Goal: Transaction & Acquisition: Purchase product/service

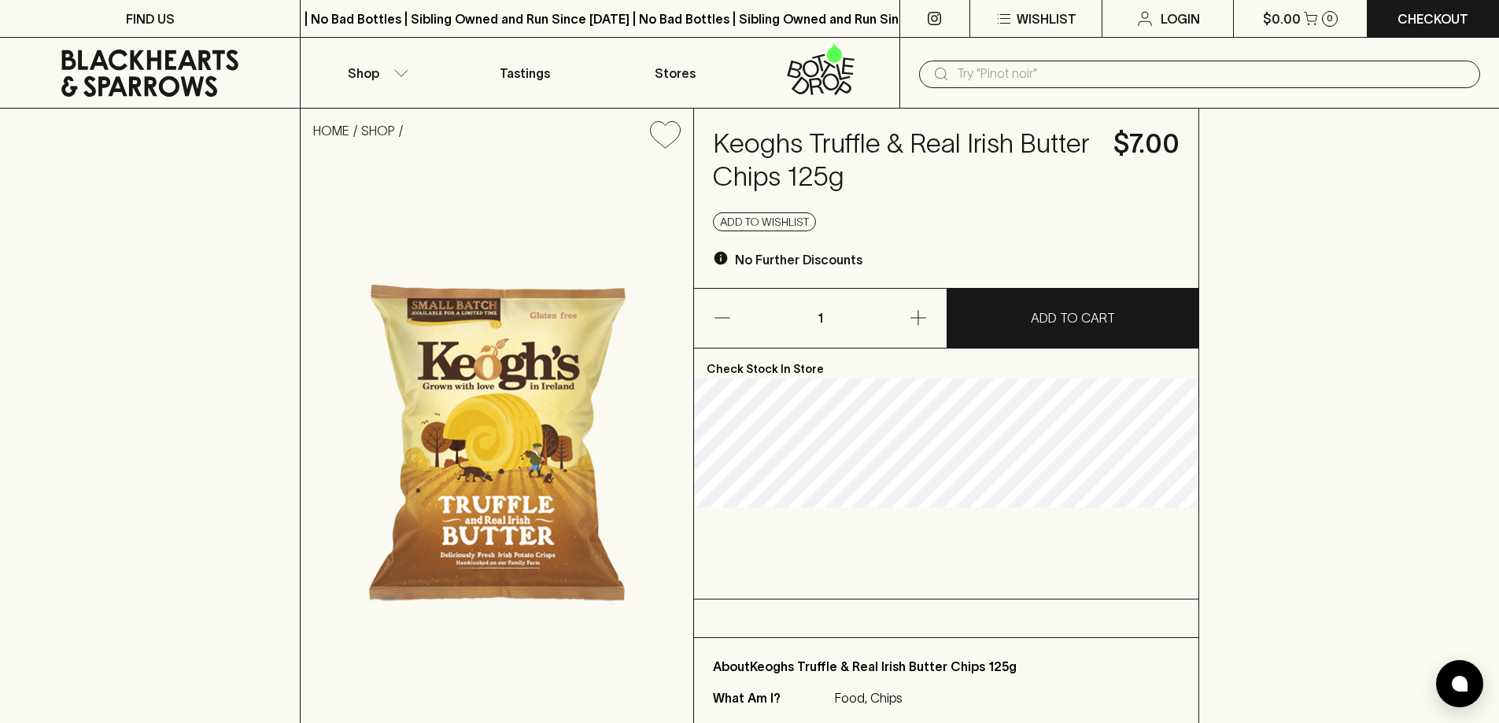
click at [926, 312] on icon "button" at bounding box center [918, 318] width 19 height 19
click at [1036, 320] on p "ADD TO CART" at bounding box center [1073, 318] width 84 height 19
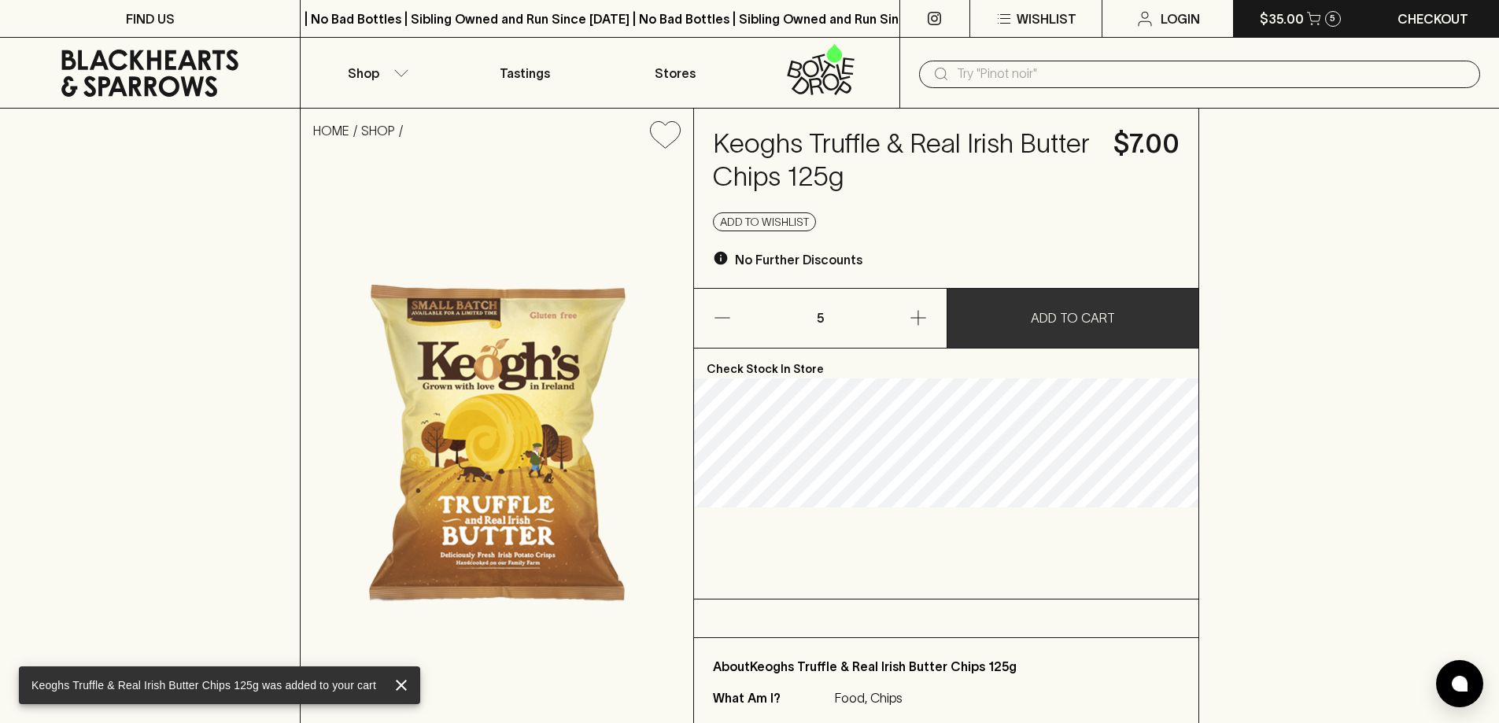
click at [1301, 22] on p "$35.00" at bounding box center [1282, 18] width 44 height 19
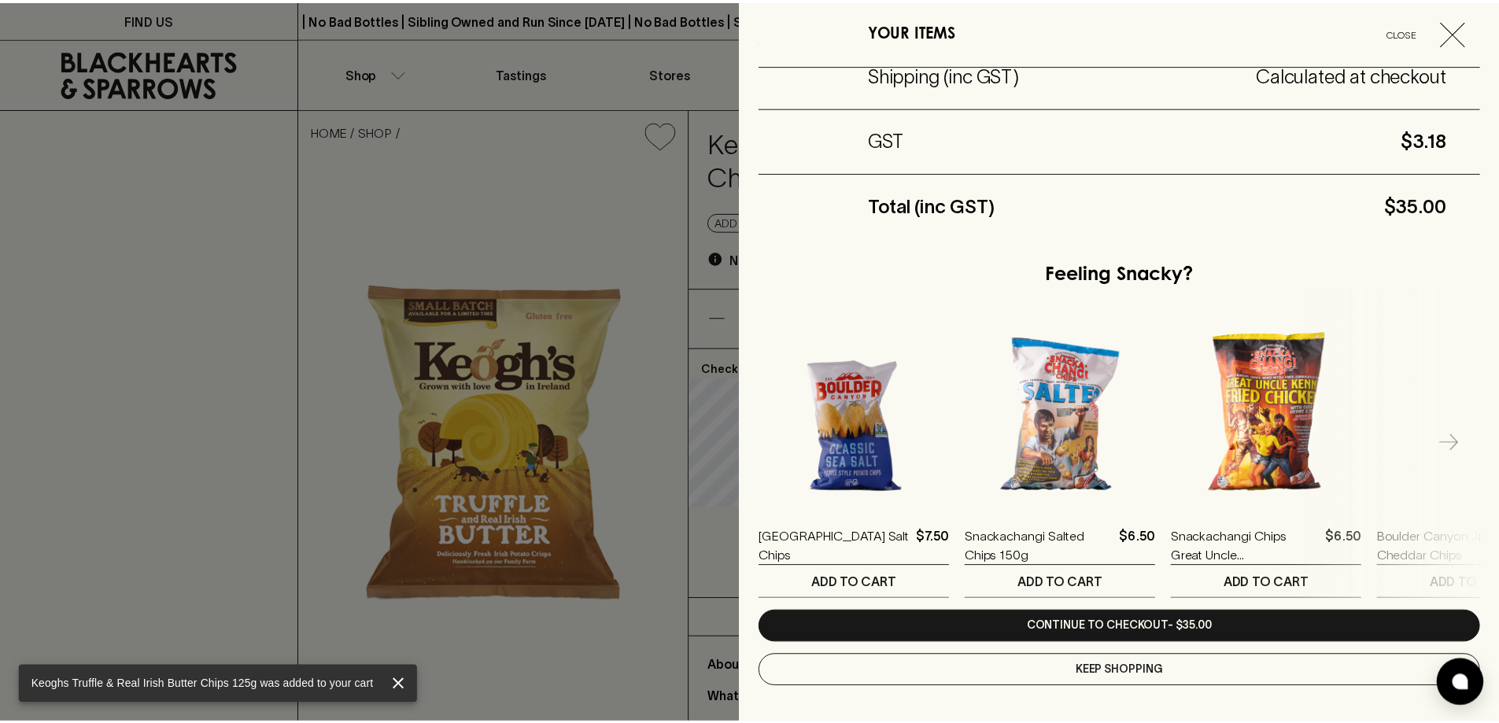
scroll to position [231, 0]
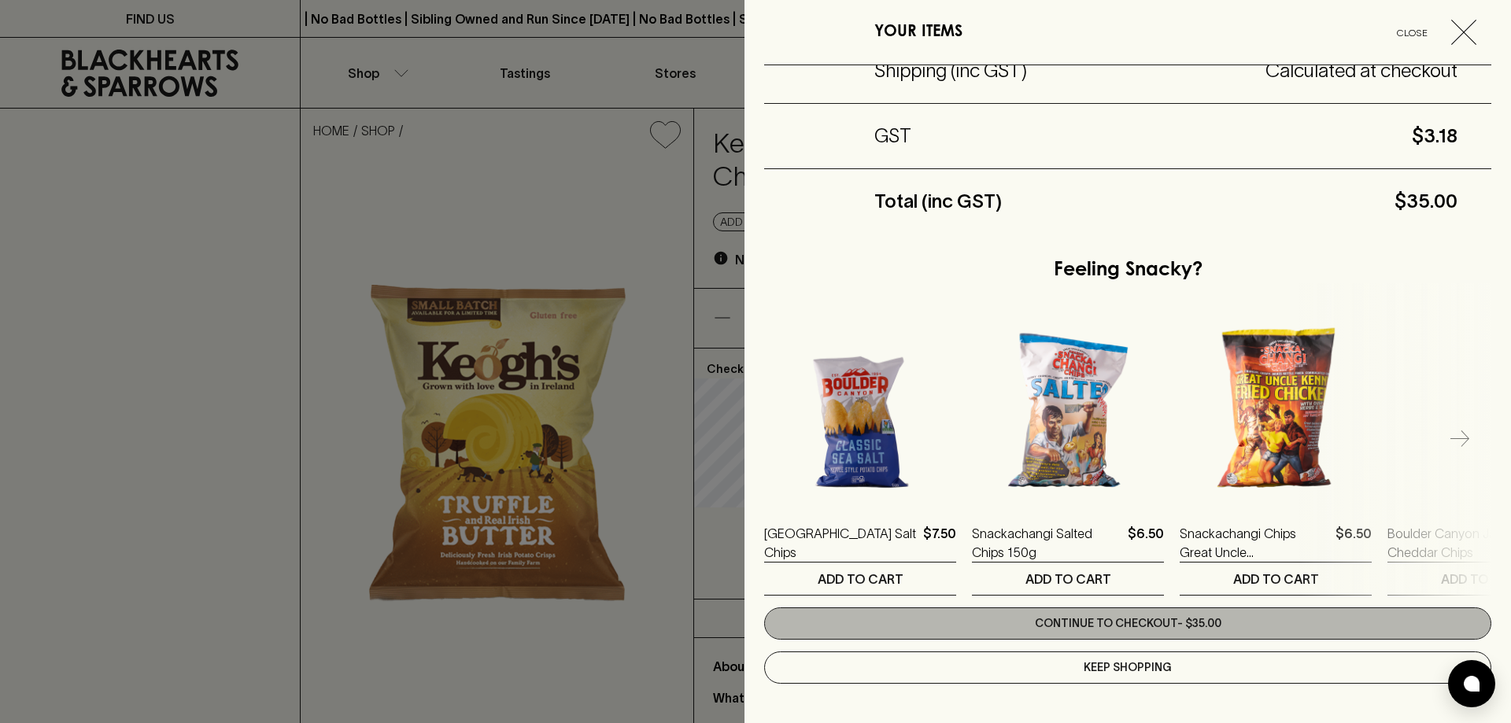
click at [1198, 613] on link "Continue to checkout - $35.00" at bounding box center [1127, 624] width 727 height 32
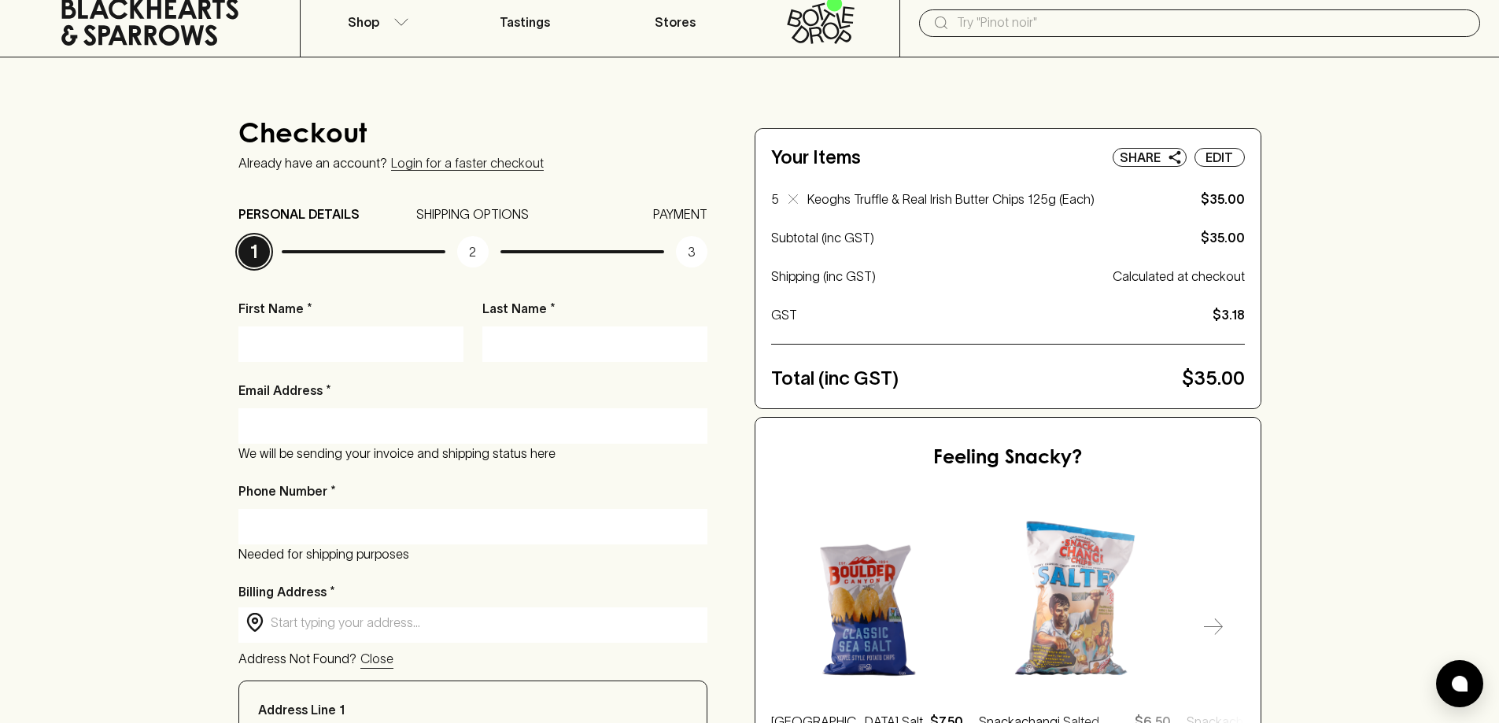
scroll to position [79, 0]
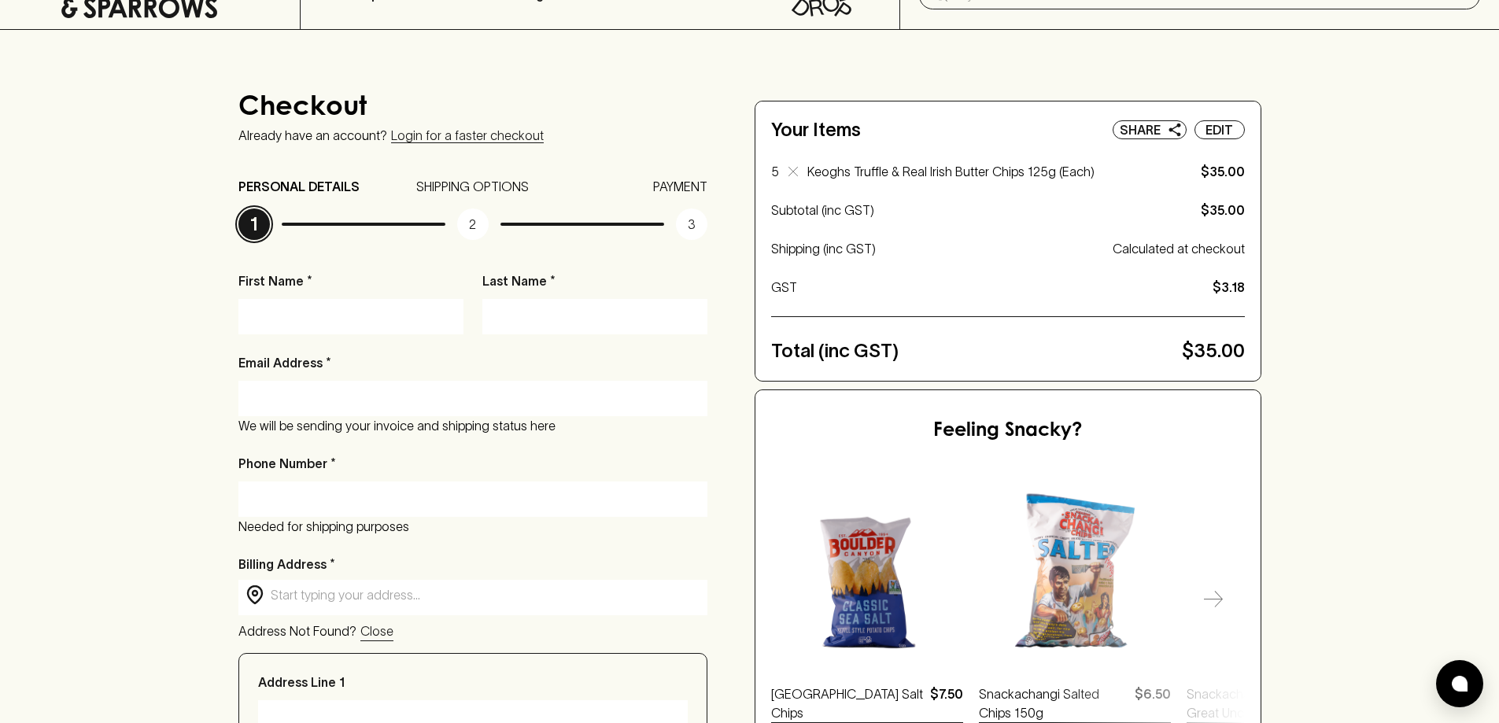
click at [339, 393] on input "Email Address *" at bounding box center [473, 398] width 446 height 25
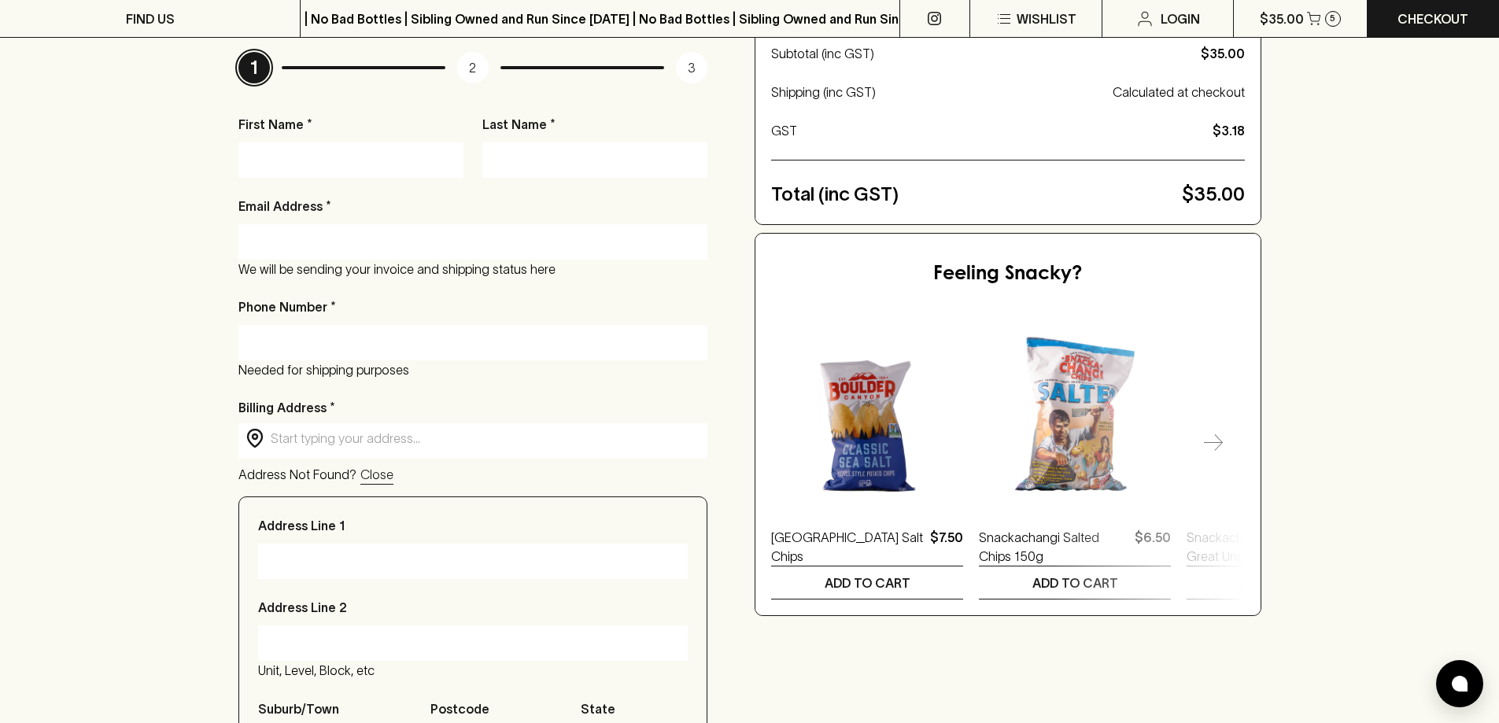
scroll to position [236, 0]
click at [318, 441] on input "text" at bounding box center [486, 438] width 431 height 18
type input "U7/[STREET_ADDRESS][PERSON_NAME]"
type input "[PERSON_NAME]"
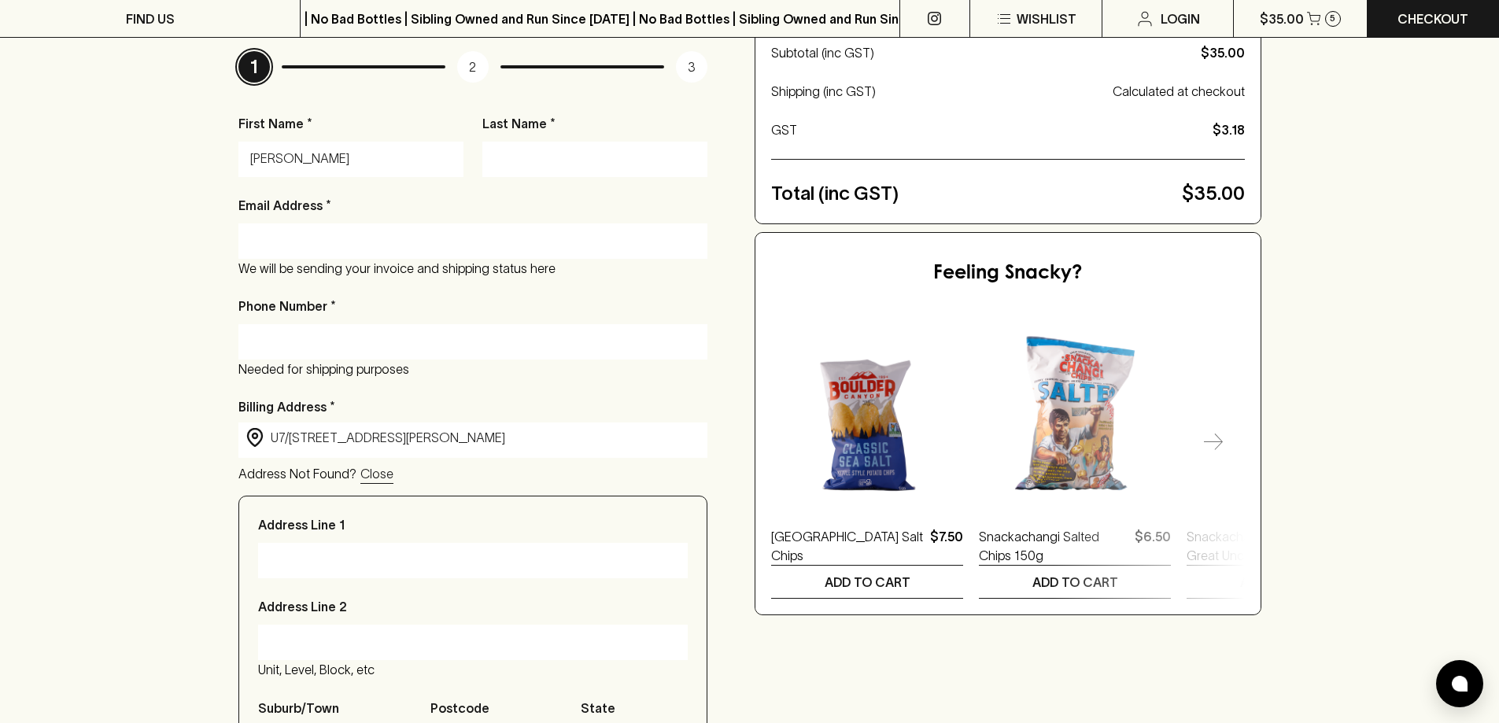
type input "[EMAIL_ADDRESS][DOMAIN_NAME]"
type input "0424989995"
type input "Glynde"
type input "5070"
type input "82"
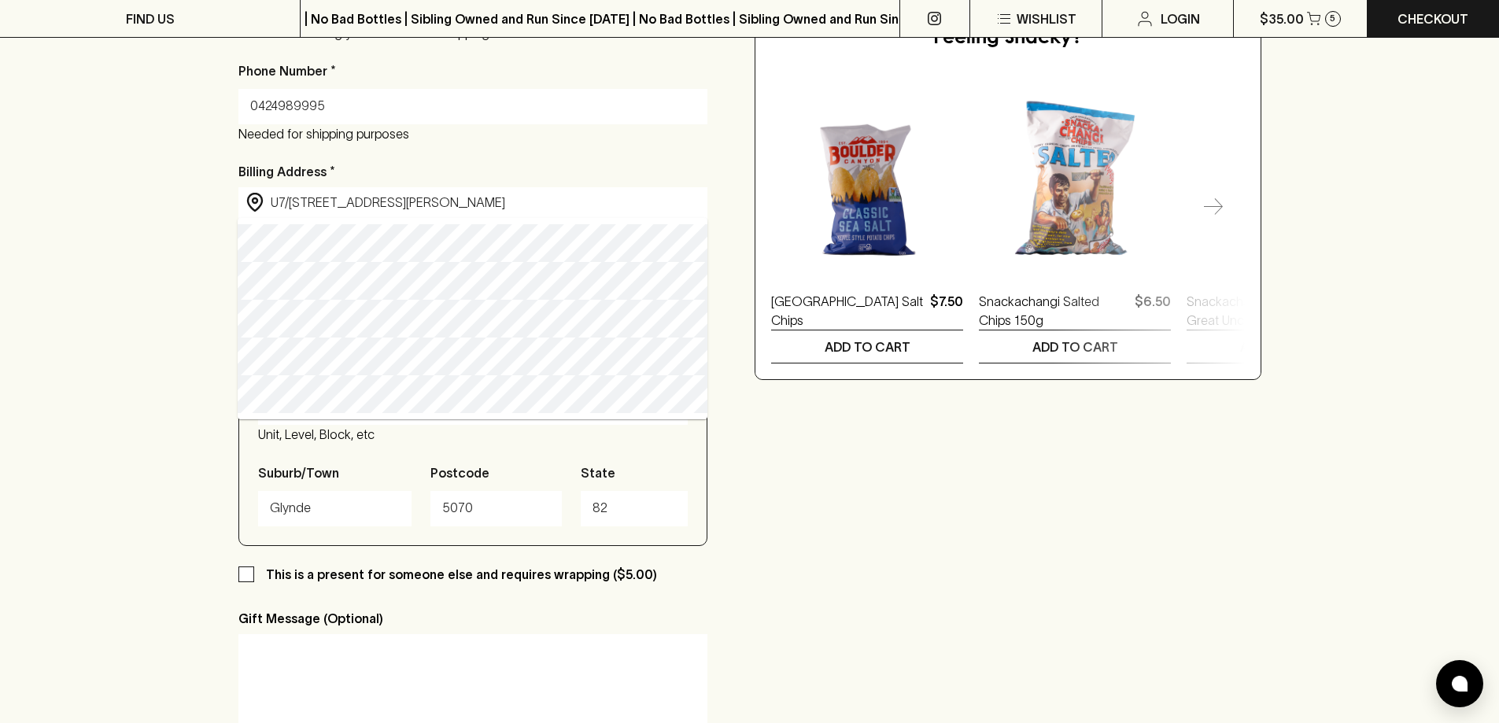
scroll to position [472, 0]
type input "[STREET_ADDRESS][PERSON_NAME]"
type input "[GEOGRAPHIC_DATA]"
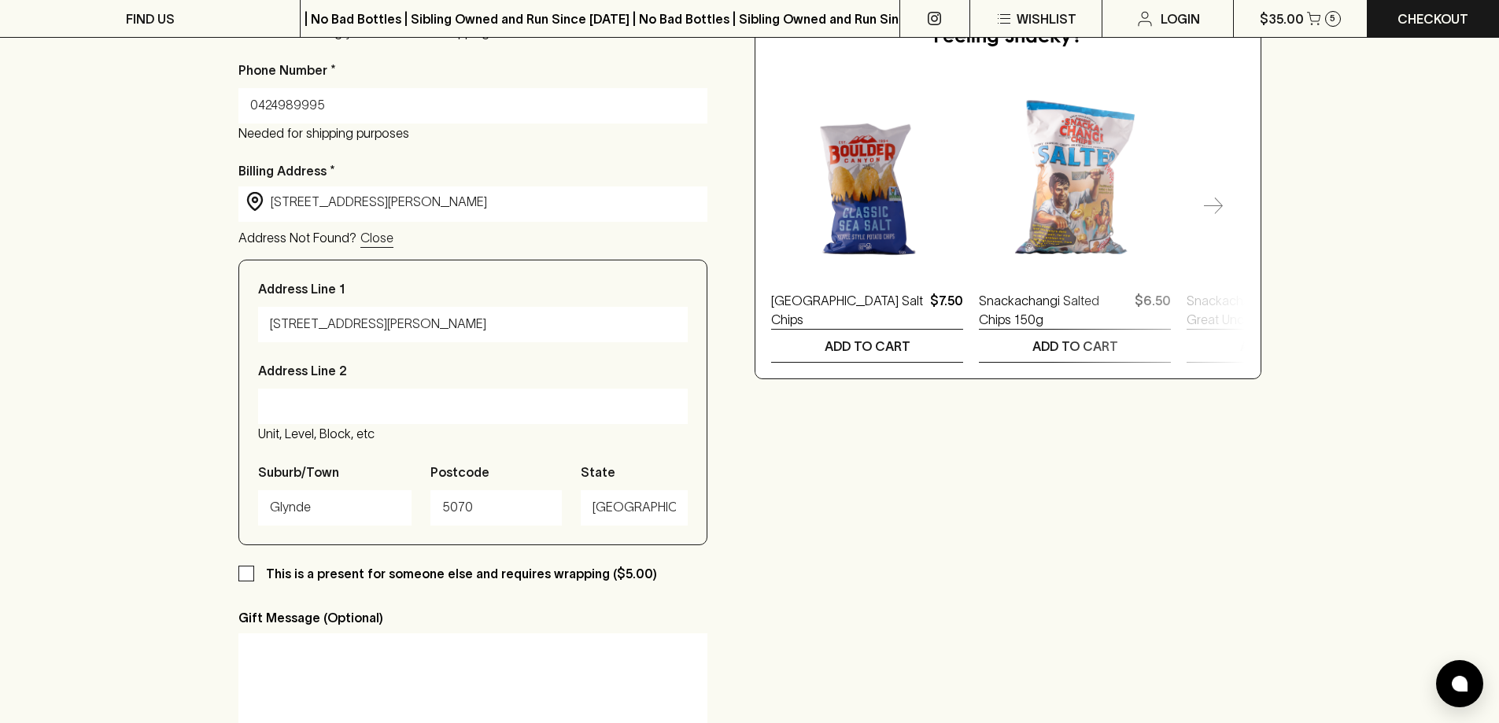
click at [270, 323] on input "[STREET_ADDRESS][PERSON_NAME]" at bounding box center [473, 324] width 407 height 25
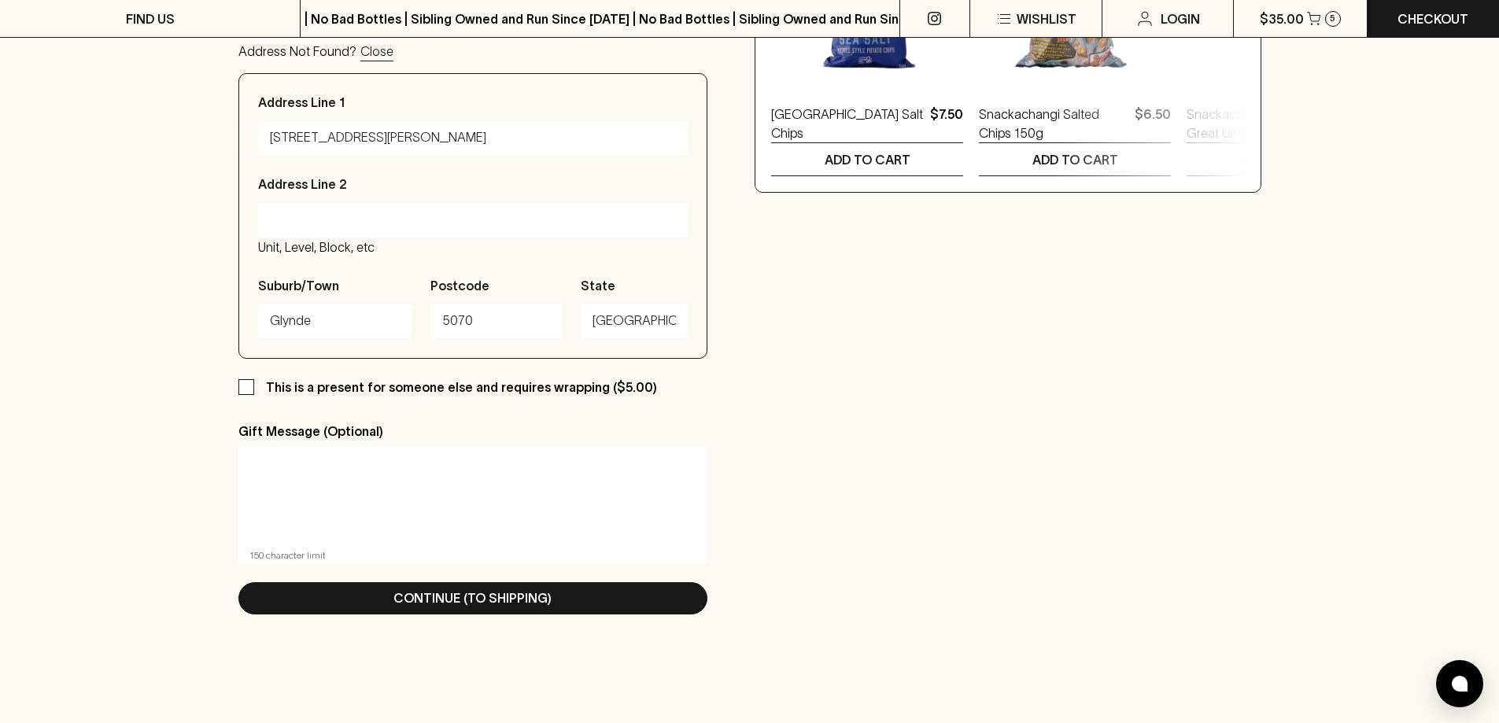
scroll to position [708, 0]
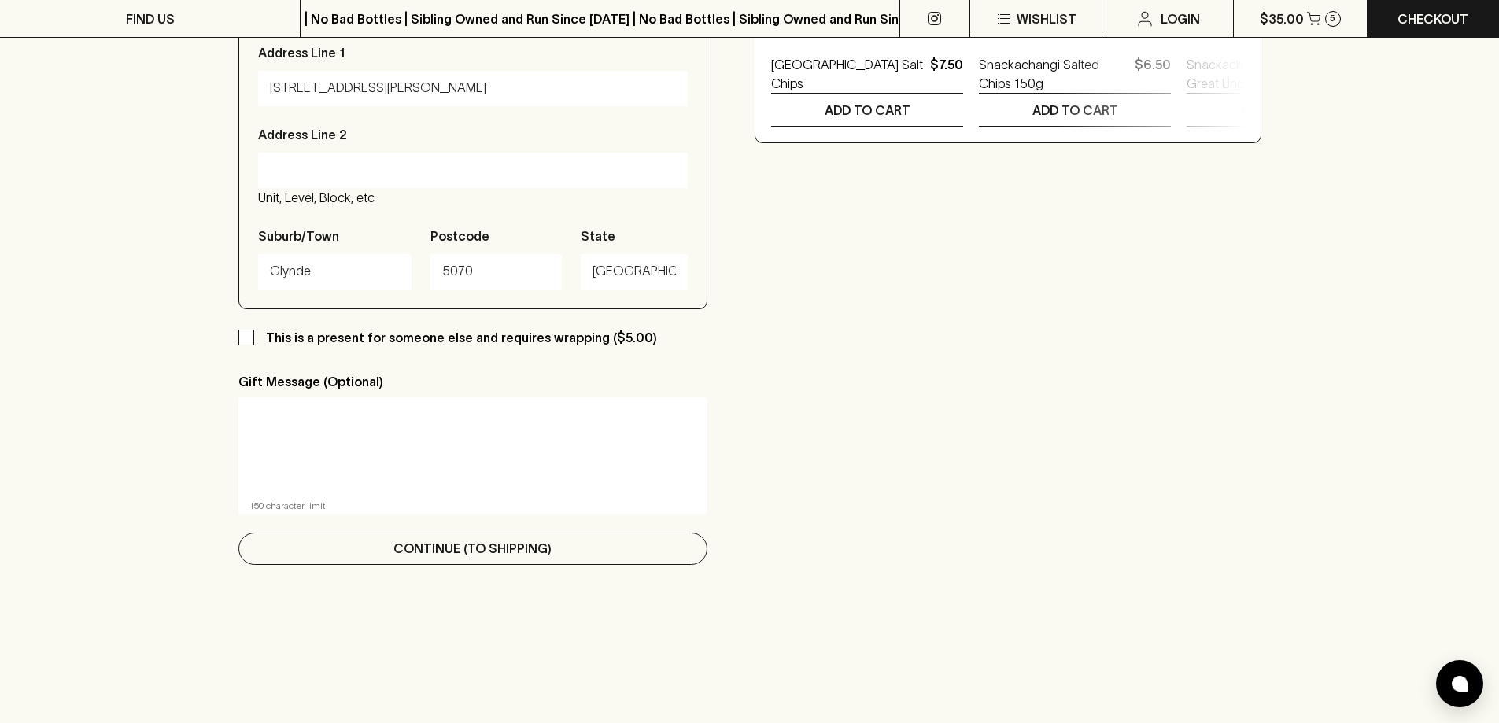
type input "[STREET_ADDRESS][PERSON_NAME]"
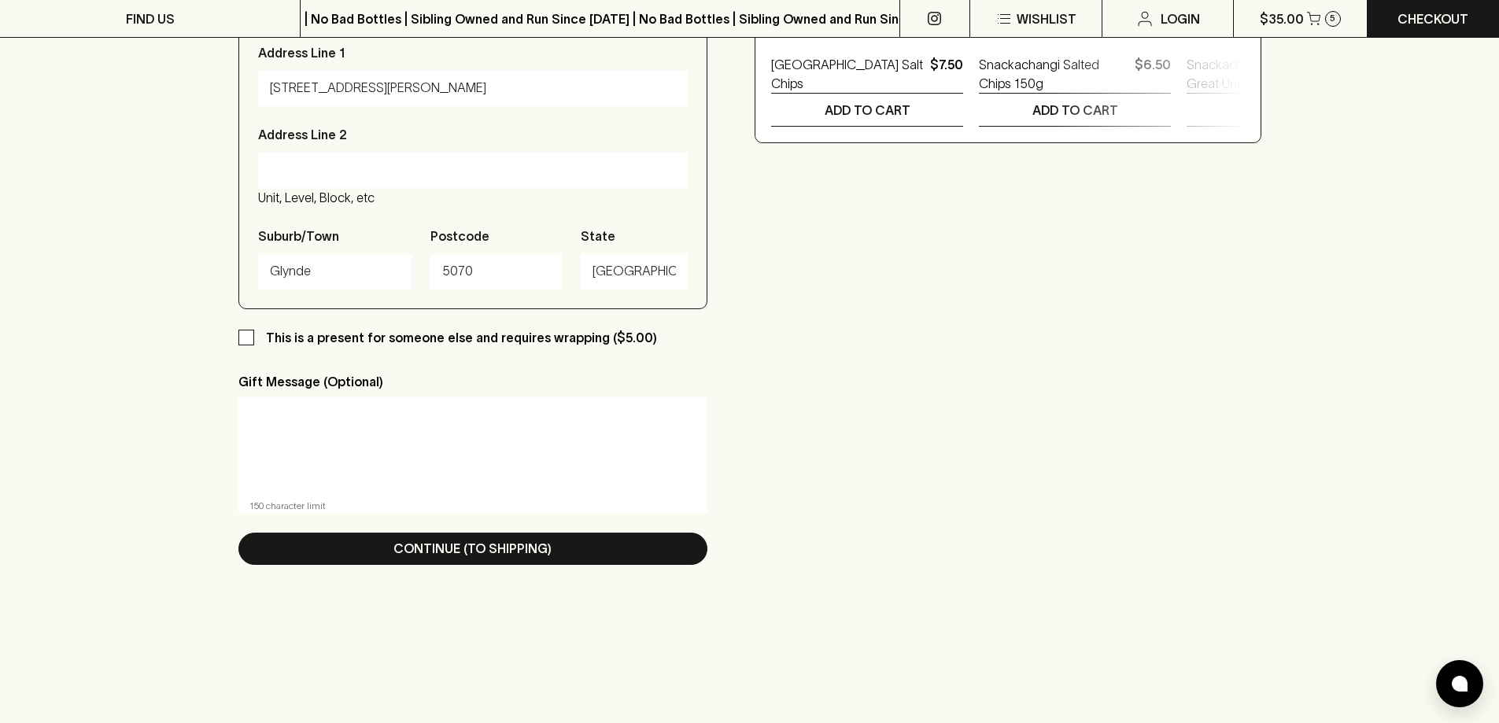
drag, startPoint x: 466, startPoint y: 540, endPoint x: 613, endPoint y: 537, distance: 147.2
click at [466, 540] on p "Continue (To Shipping)" at bounding box center [473, 548] width 158 height 19
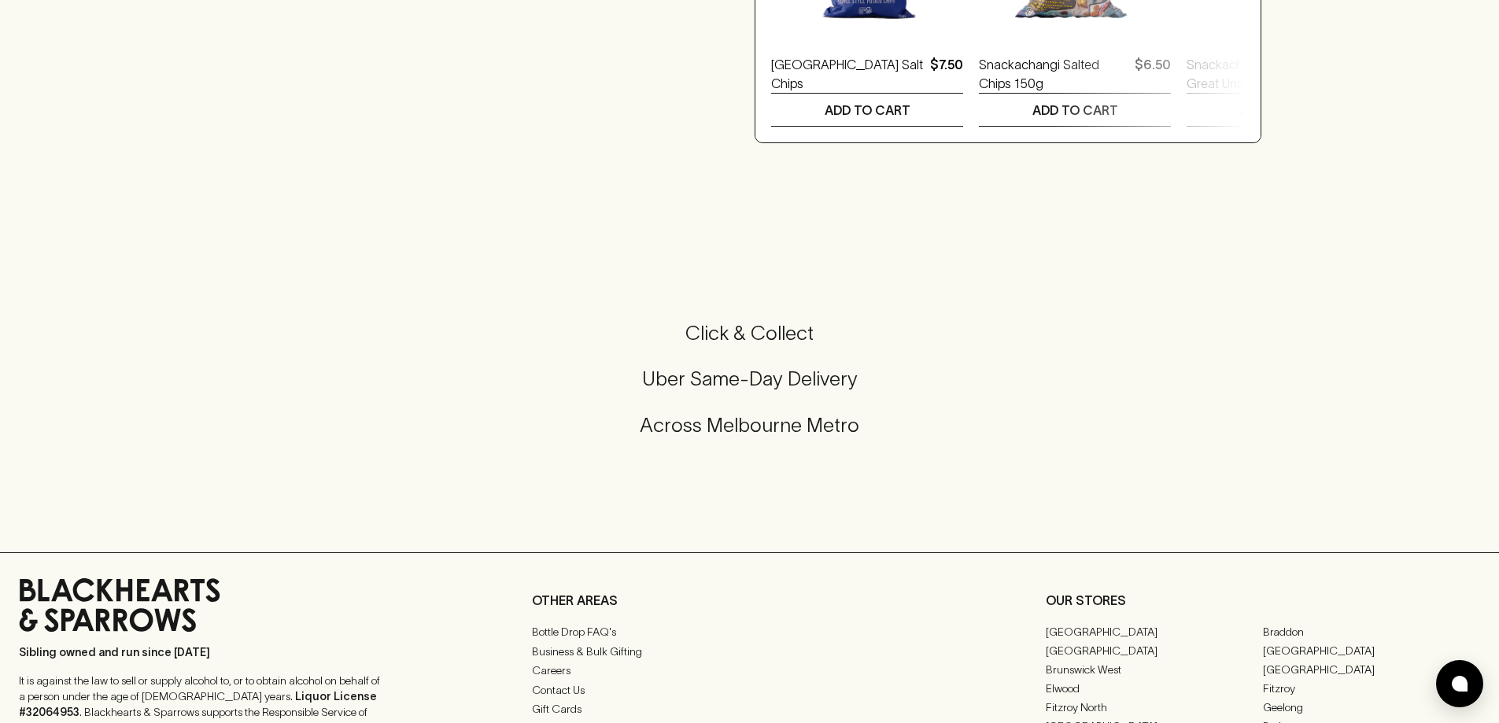
scroll to position [0, 0]
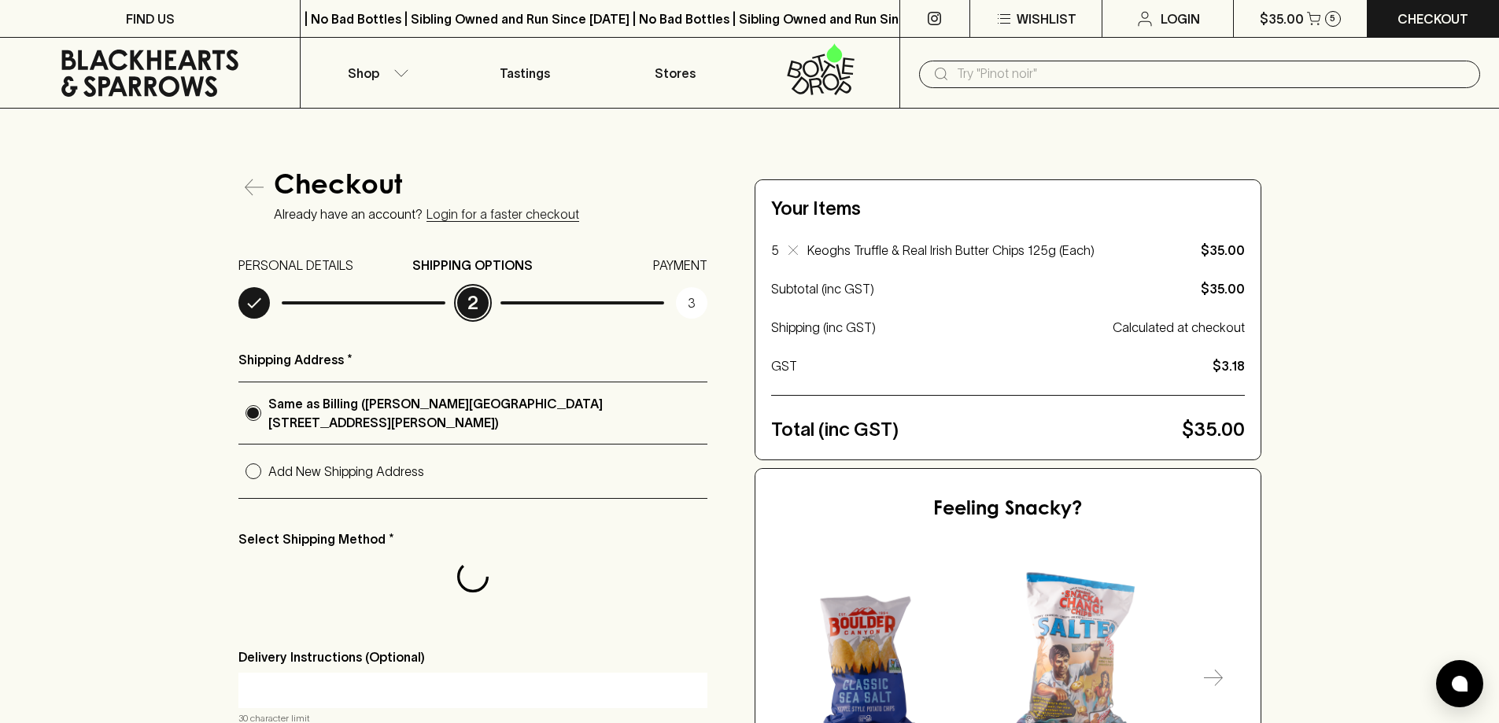
radio input "true"
